Goal: Task Accomplishment & Management: Manage account settings

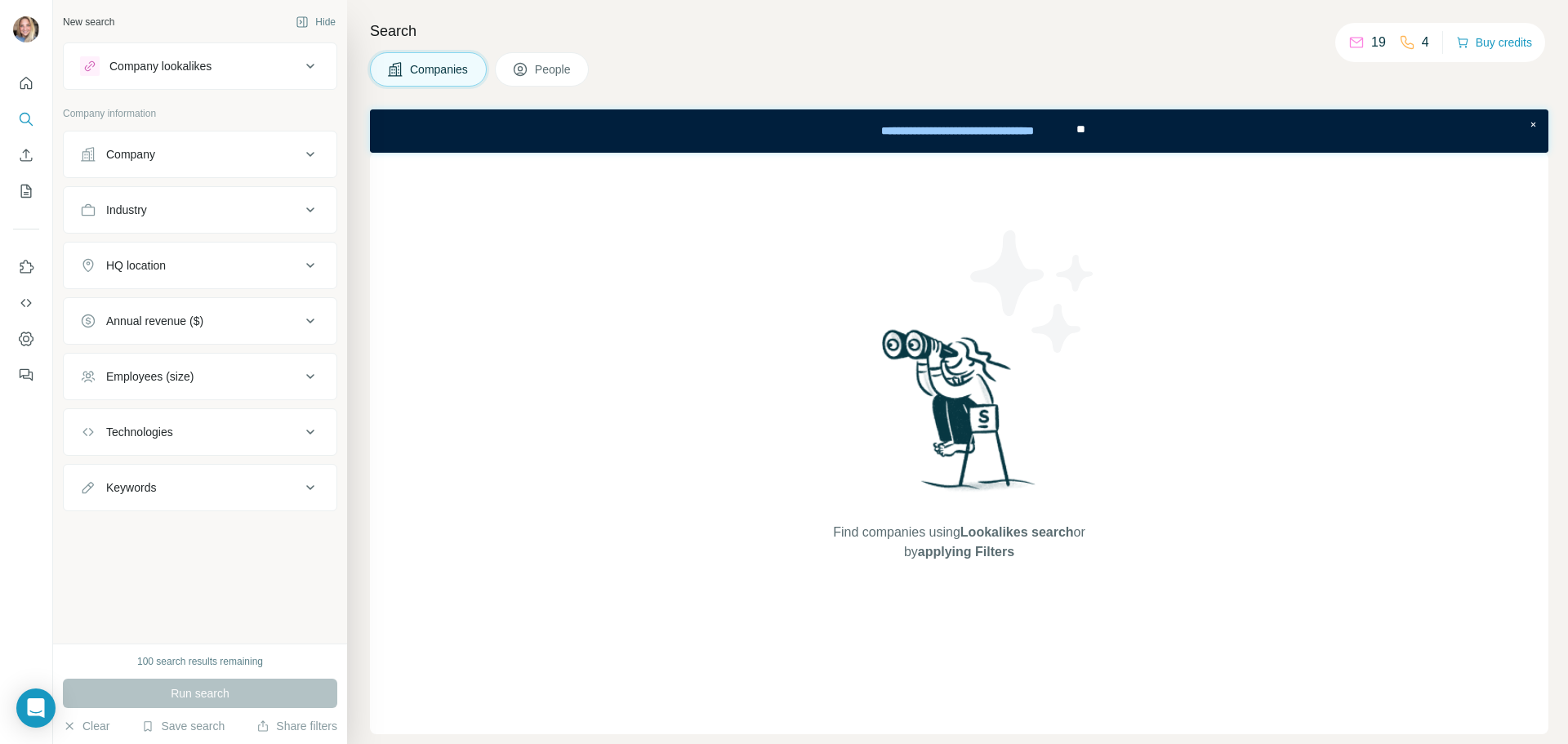
click at [319, 159] on icon at bounding box center [310, 154] width 19 height 20
click at [31, 82] on icon "Quick start" at bounding box center [26, 83] width 13 height 13
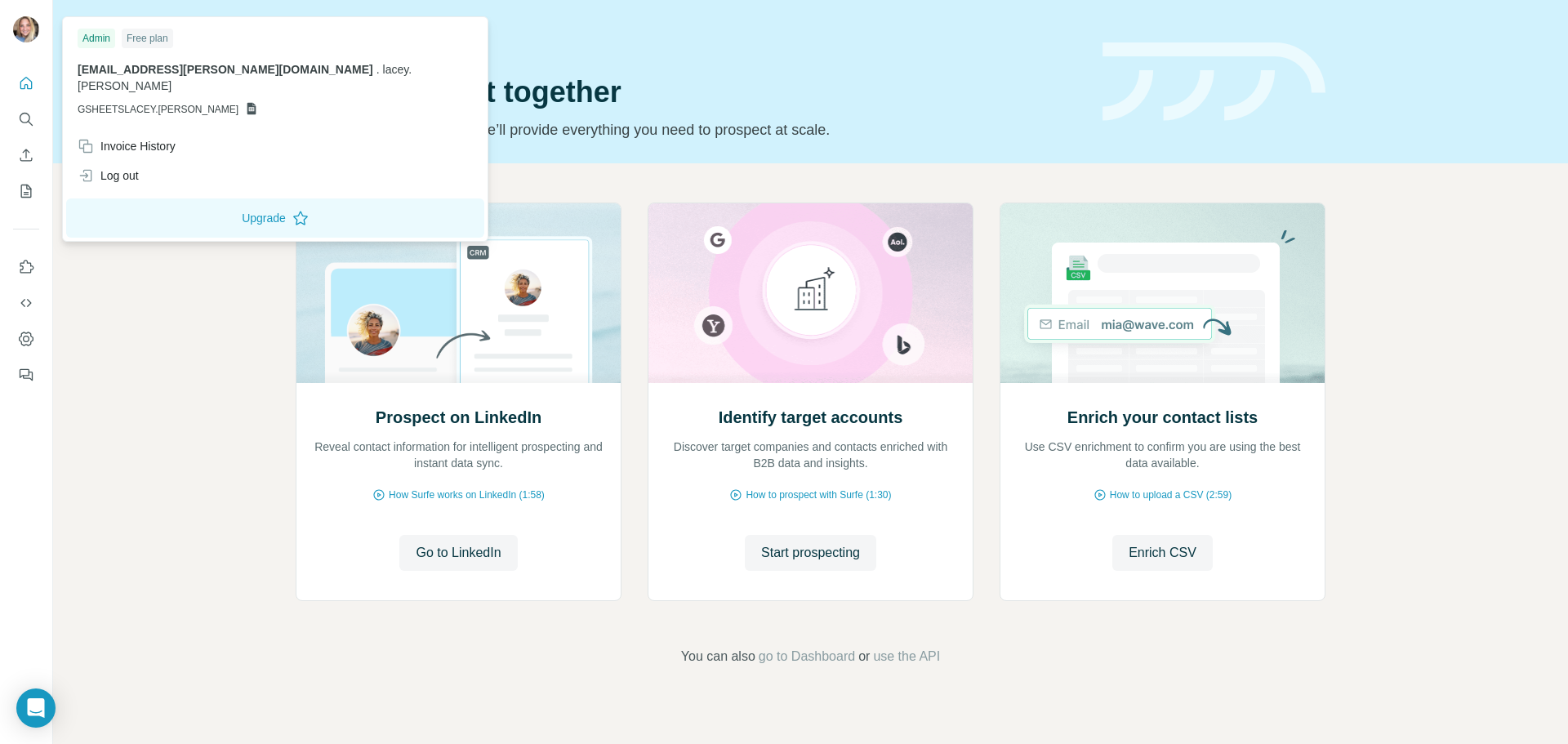
click at [31, 27] on img at bounding box center [25, 29] width 26 height 26
click at [33, 264] on icon "Use Surfe on LinkedIn" at bounding box center [25, 267] width 17 height 17
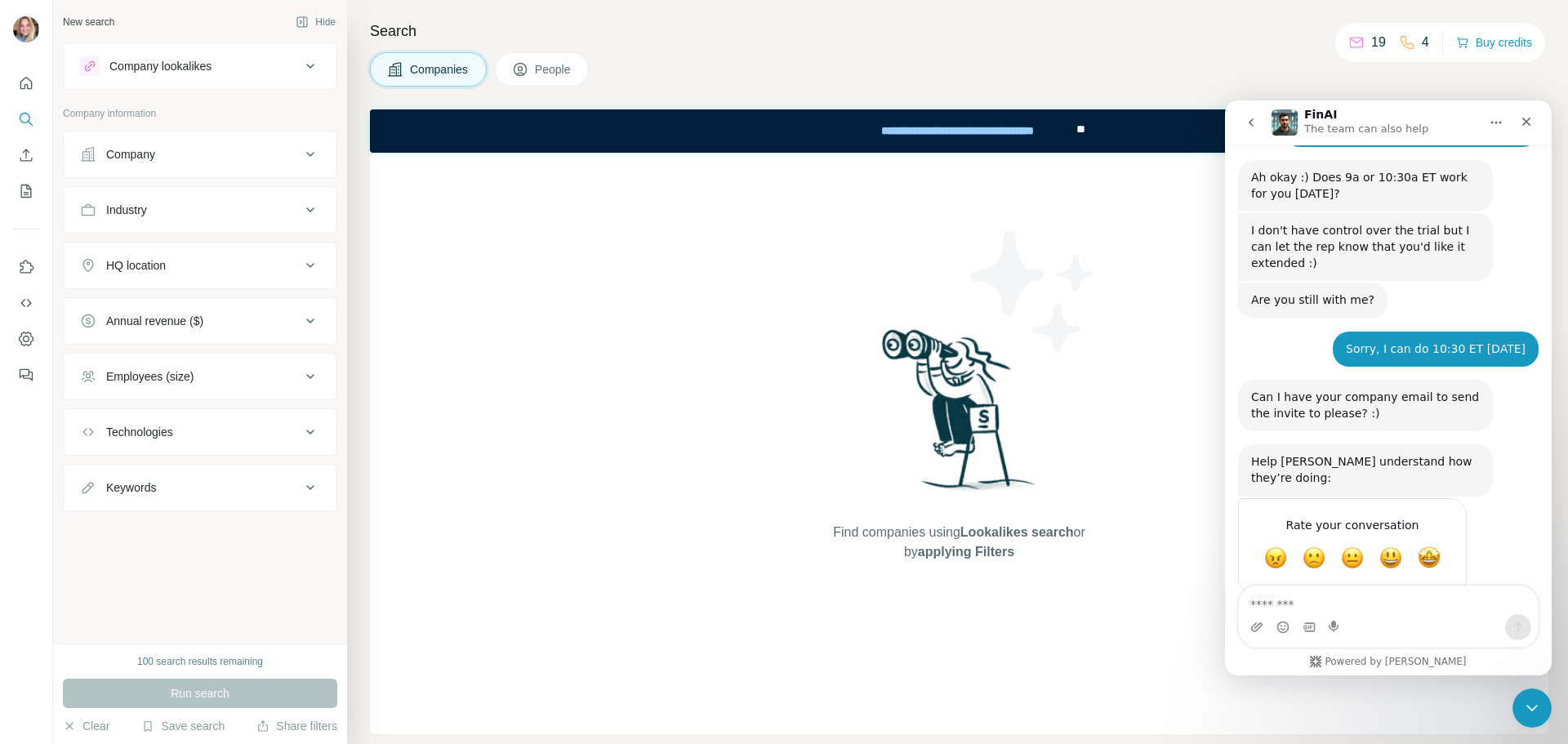
scroll to position [1219, 0]
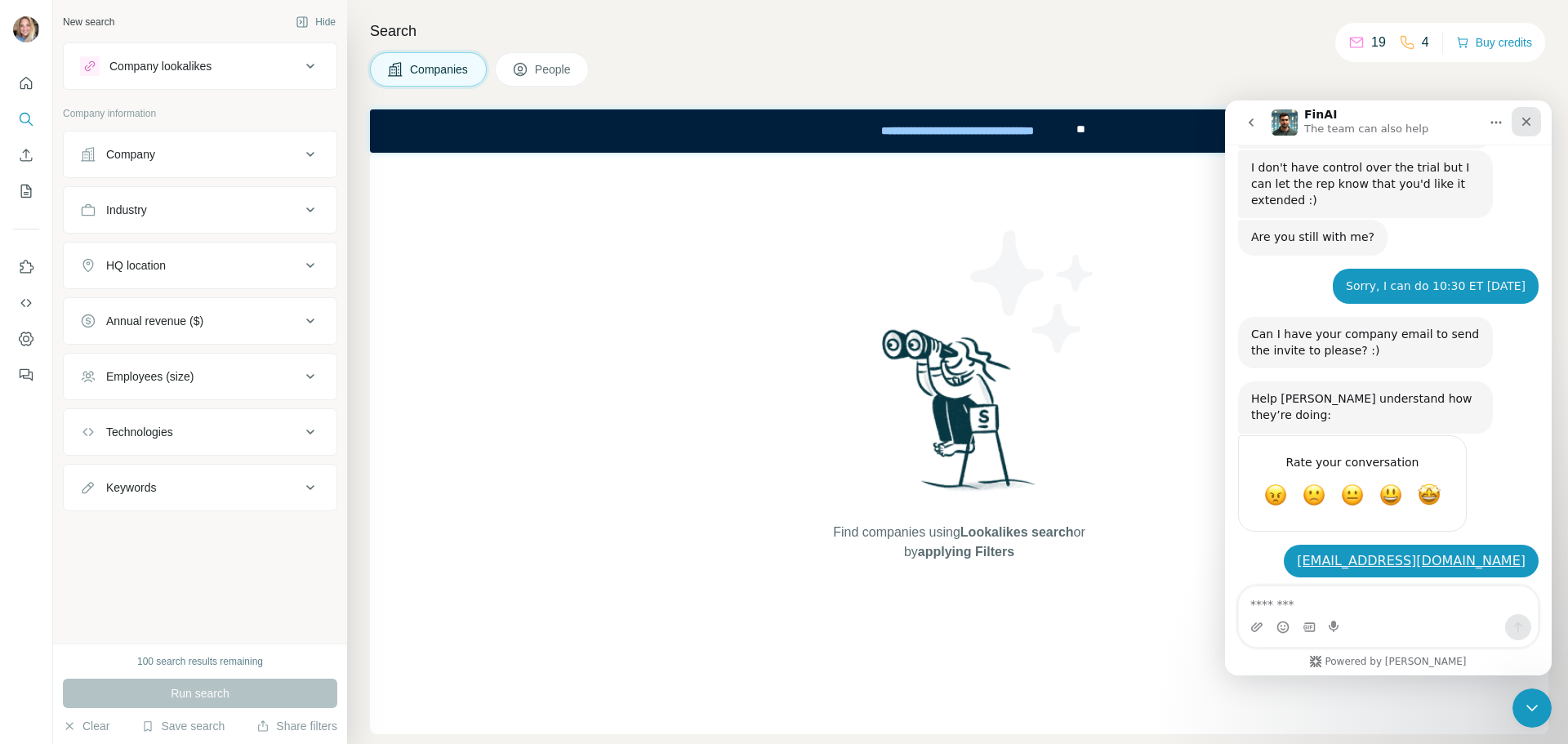
click at [1533, 120] on div "Close" at bounding box center [1526, 122] width 29 height 29
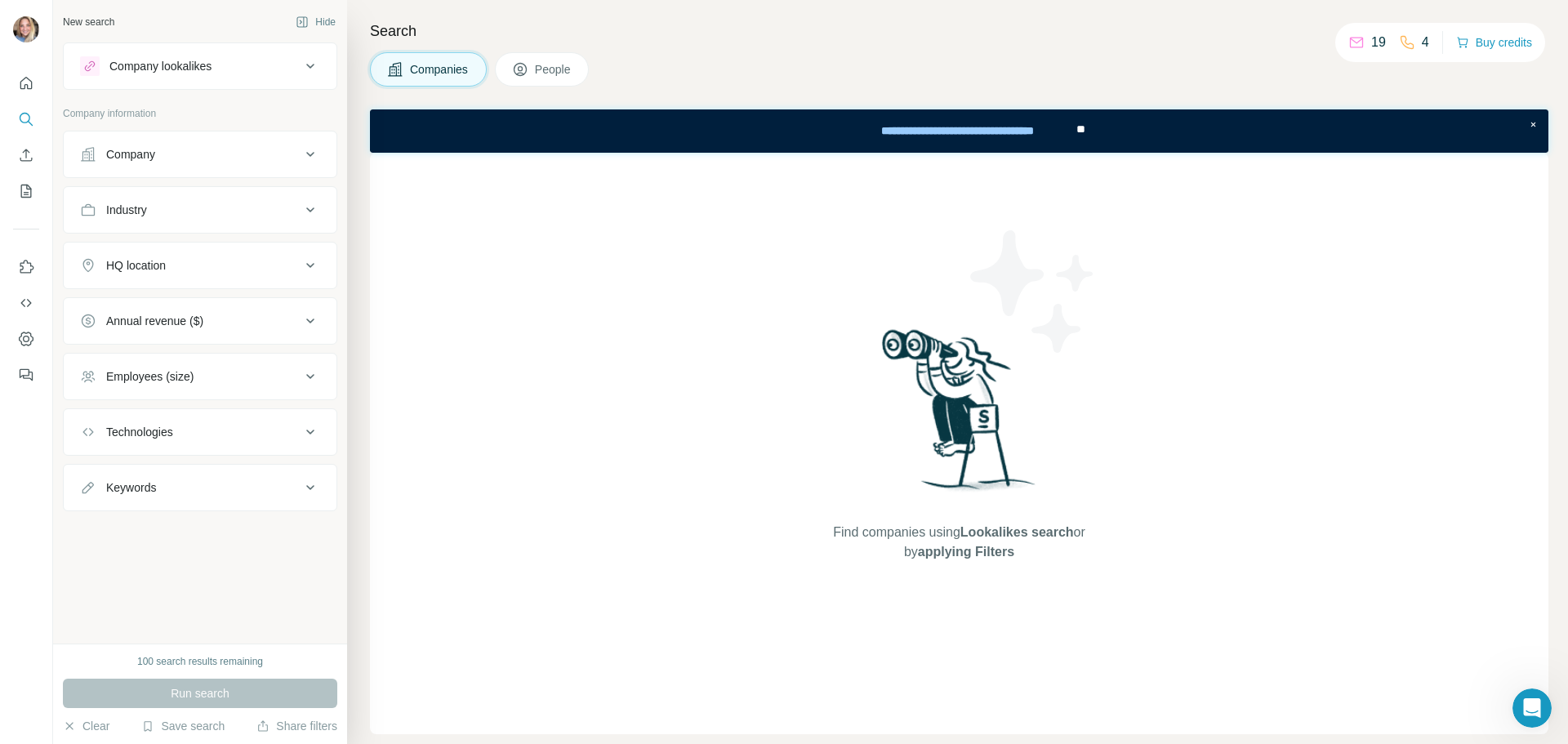
click at [998, 381] on img at bounding box center [959, 416] width 170 height 182
click at [308, 69] on icon at bounding box center [310, 66] width 19 height 20
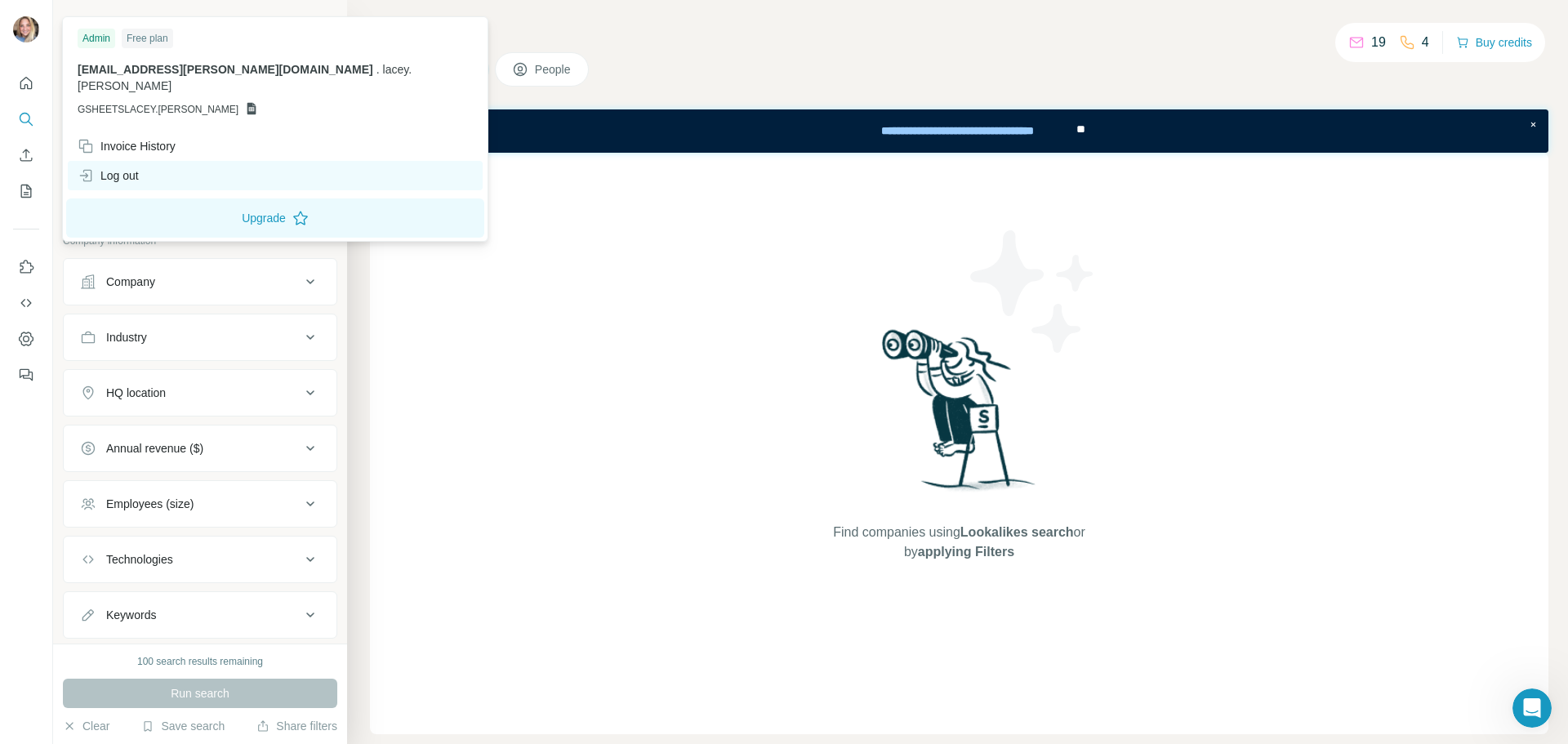
click at [134, 168] on div "Log out" at bounding box center [108, 176] width 61 height 17
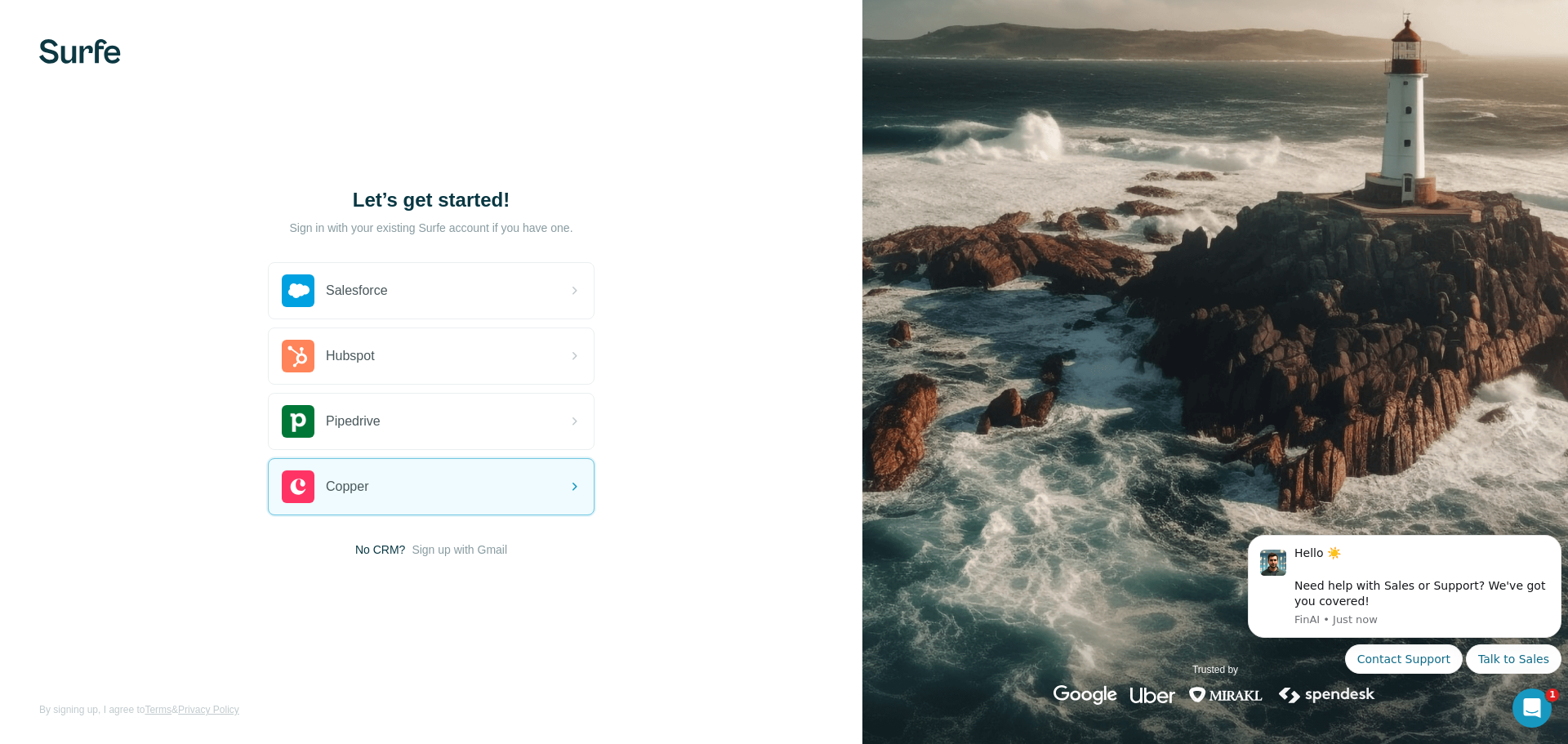
click at [79, 58] on img at bounding box center [80, 51] width 82 height 24
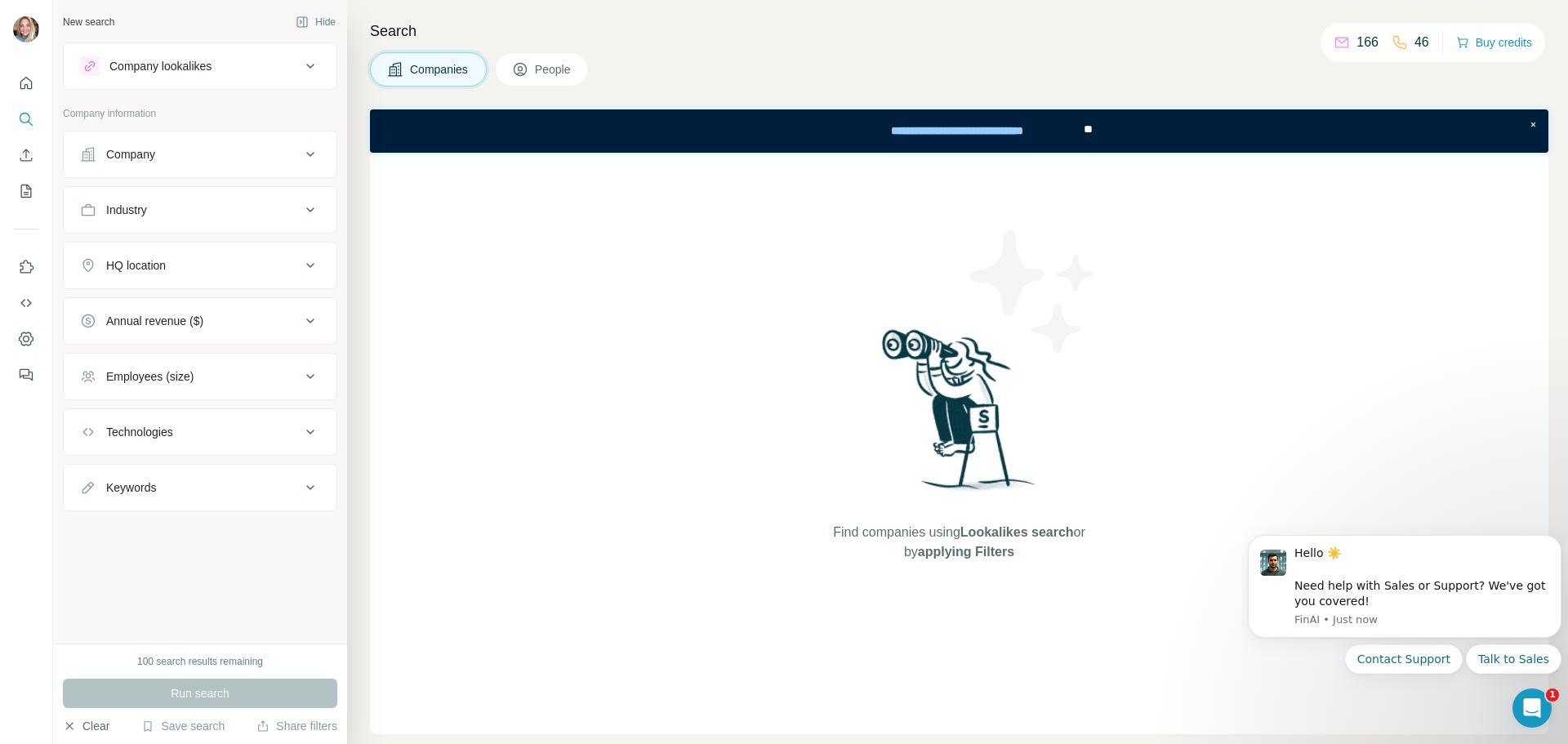
click at [92, 727] on button "Clear" at bounding box center [87, 726] width 47 height 17
click at [313, 68] on icon at bounding box center [310, 66] width 19 height 20
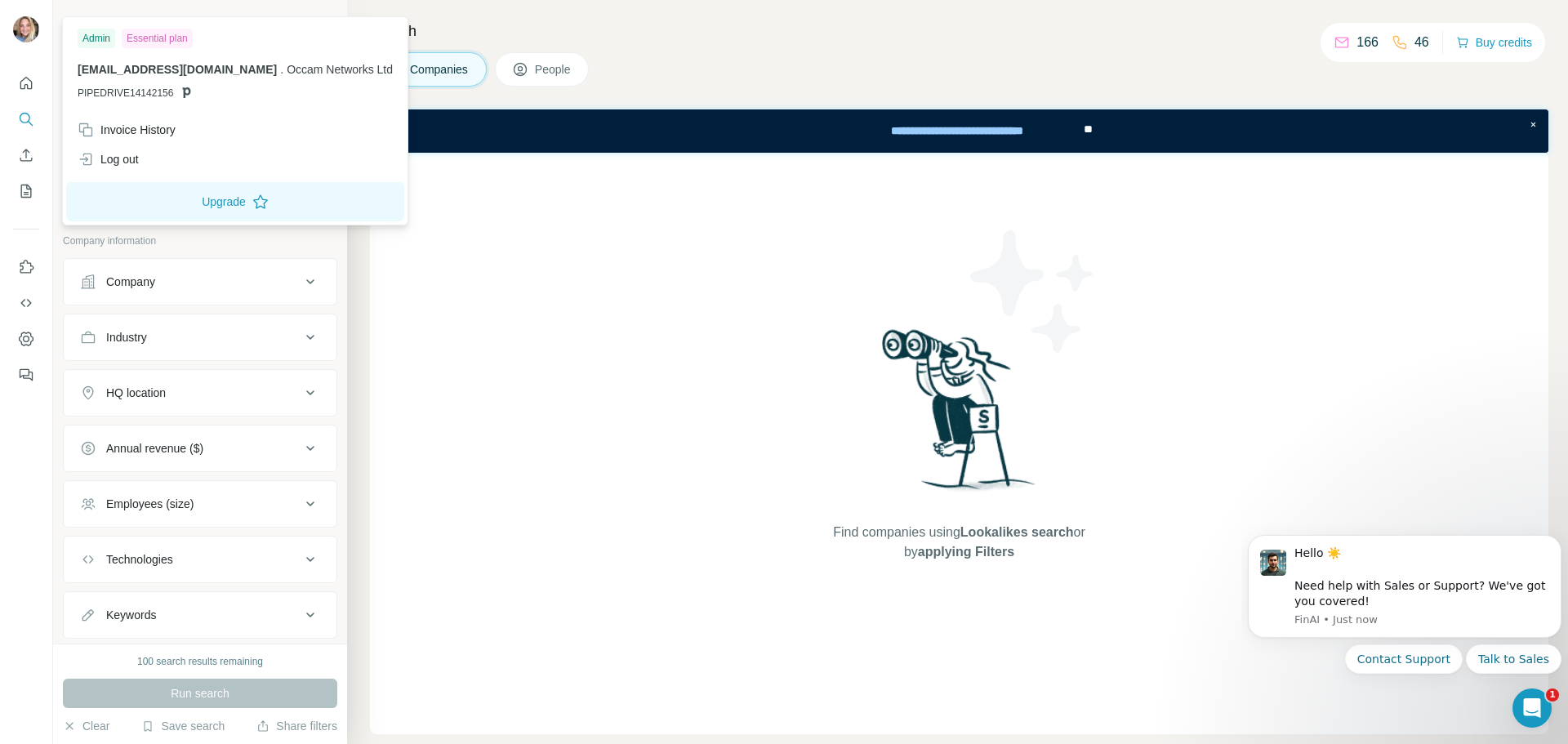
click at [19, 30] on img at bounding box center [25, 29] width 26 height 26
click at [119, 162] on div "Log out" at bounding box center [108, 159] width 61 height 17
